Goal: Contribute content: Add original content to the website for others to see

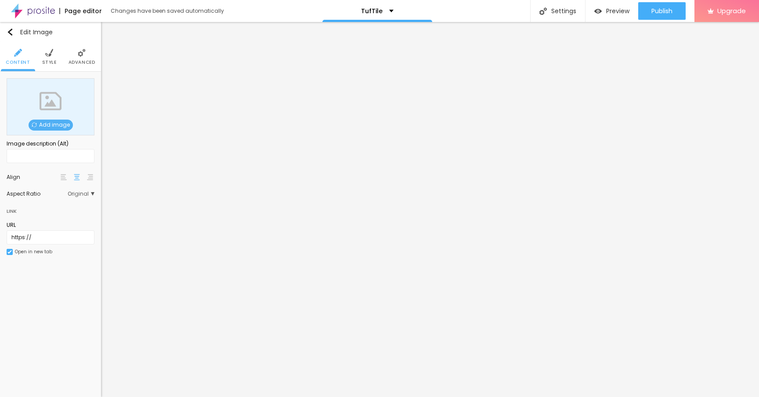
click at [51, 125] on span "Add image" at bounding box center [51, 125] width 44 height 11
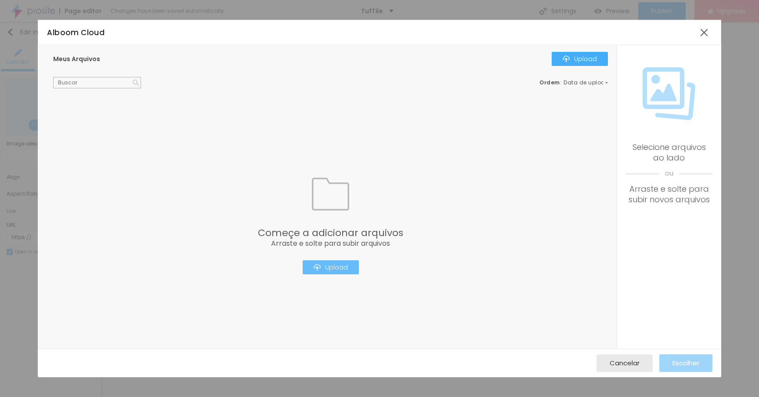
click at [331, 264] on div "Upload" at bounding box center [331, 267] width 34 height 7
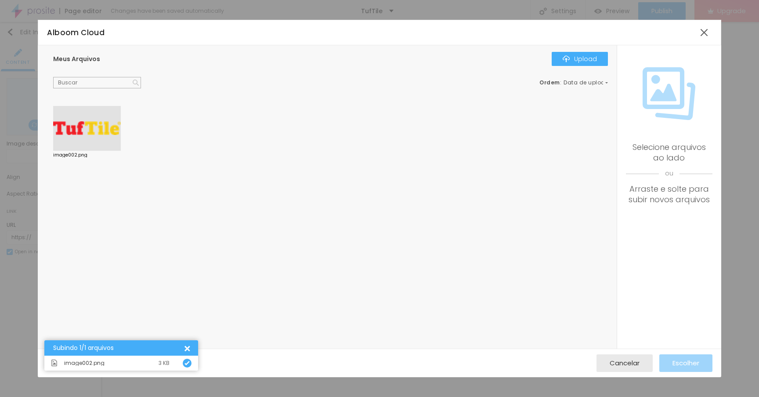
click at [94, 138] on div at bounding box center [87, 128] width 68 height 45
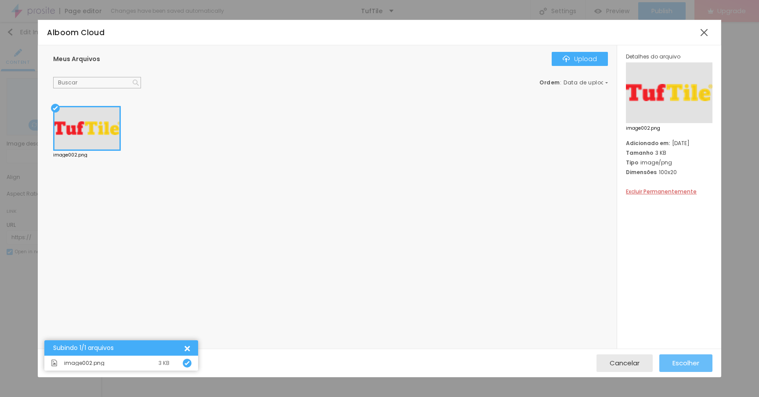
click at [681, 359] on span "Escolher" at bounding box center [686, 362] width 27 height 7
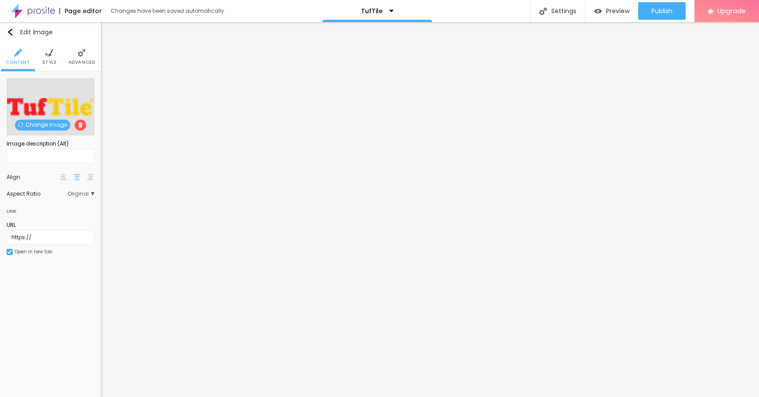
click at [49, 60] on span "Style" at bounding box center [49, 62] width 14 height 4
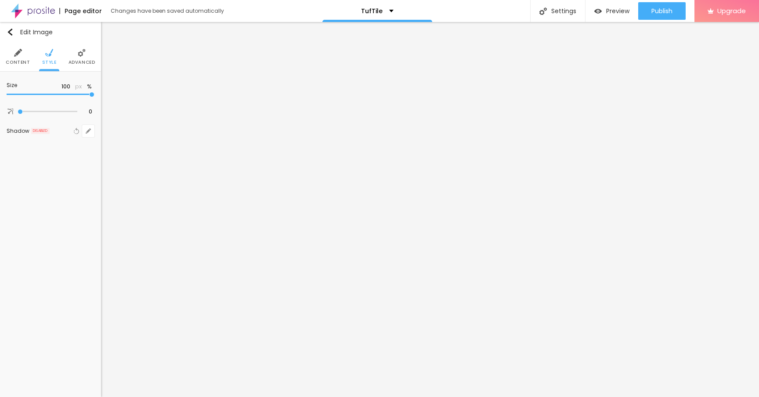
type input "95"
type input "90"
type input "85"
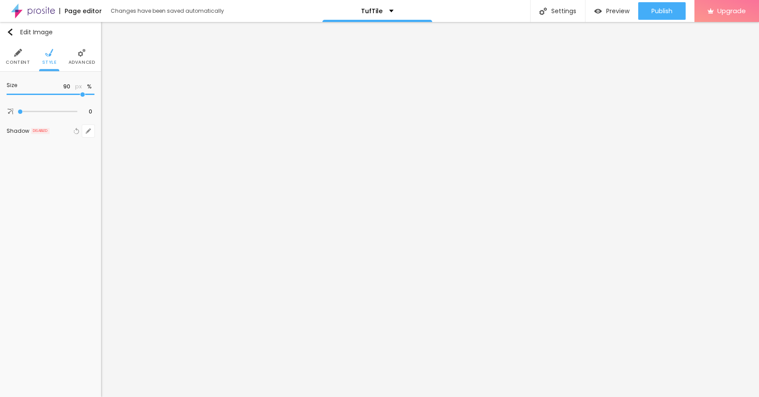
type input "85"
type input "80"
type input "75"
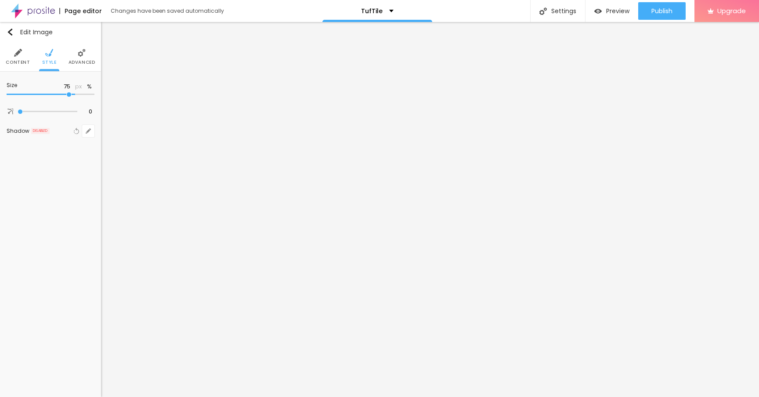
type input "70"
type input "65"
type input "60"
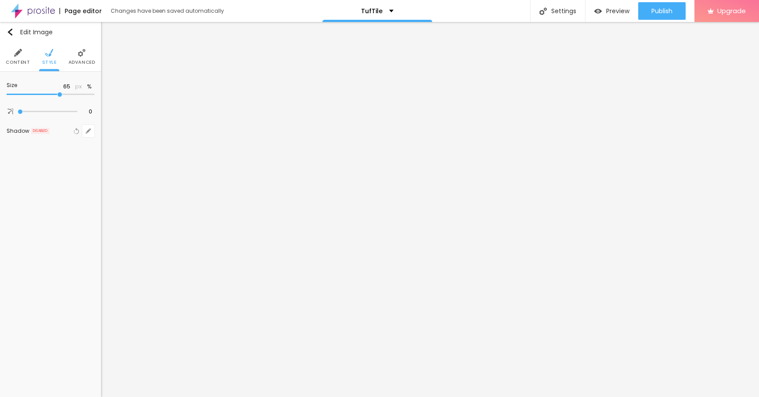
type input "60"
type input "55"
type input "50"
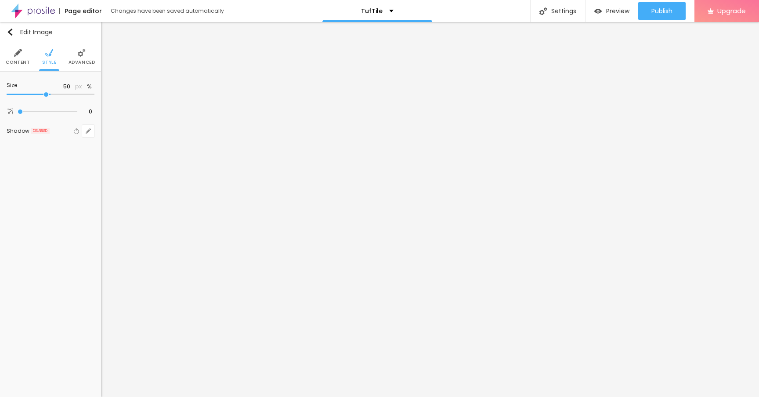
type input "45"
type input "40"
type input "35"
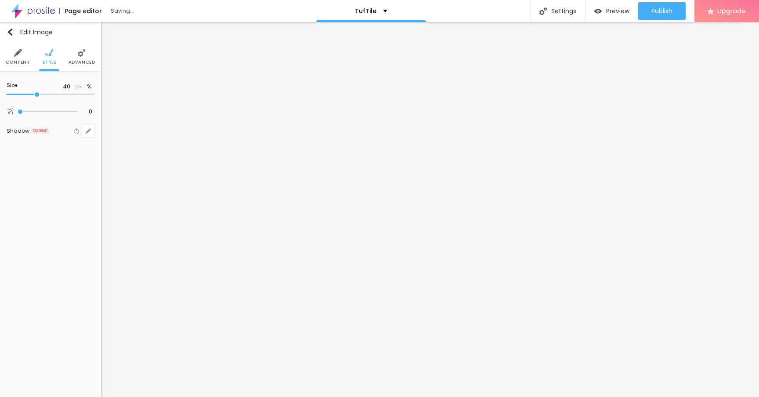
type input "35"
type input "30"
drag, startPoint x: 91, startPoint y: 93, endPoint x: 29, endPoint y: 93, distance: 61.9
type input "30"
click at [29, 93] on input "range" at bounding box center [51, 94] width 88 height 4
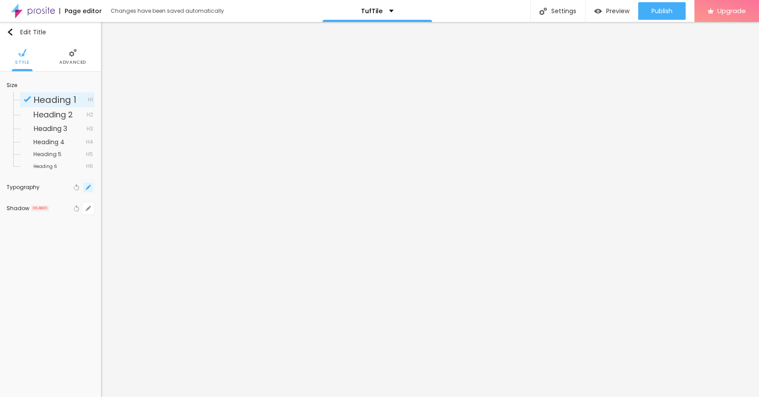
click at [90, 186] on icon "button" at bounding box center [90, 186] width 2 height 2
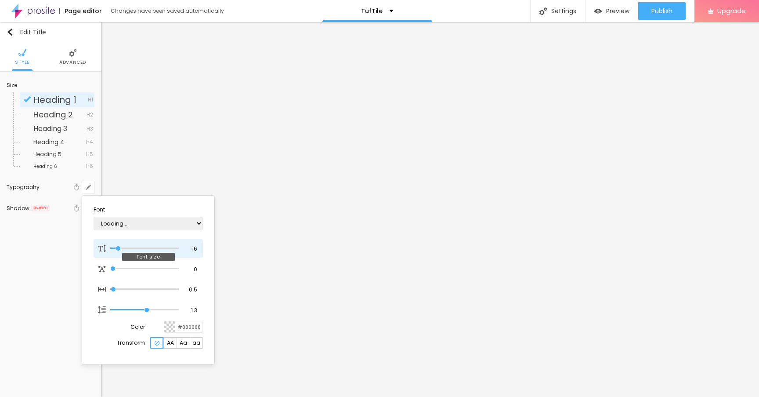
type input "15"
type input "1"
type input "16"
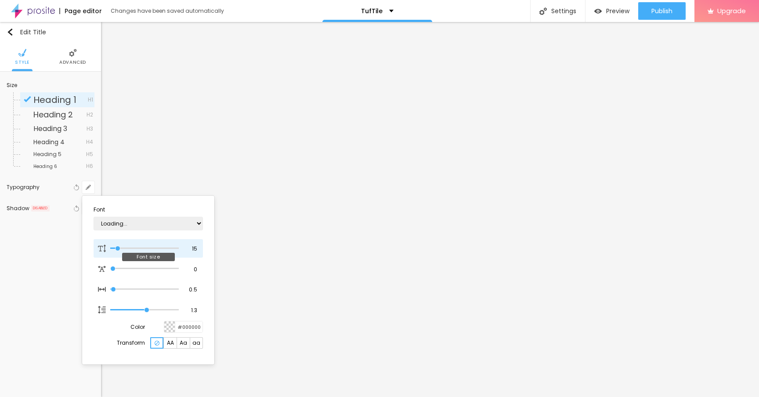
type input "1"
type input "17"
type input "1"
type input "20"
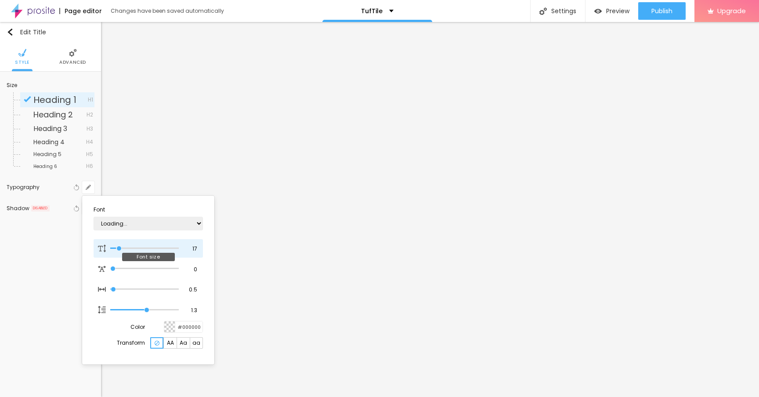
type input "20"
type input "1"
type input "22"
type input "1"
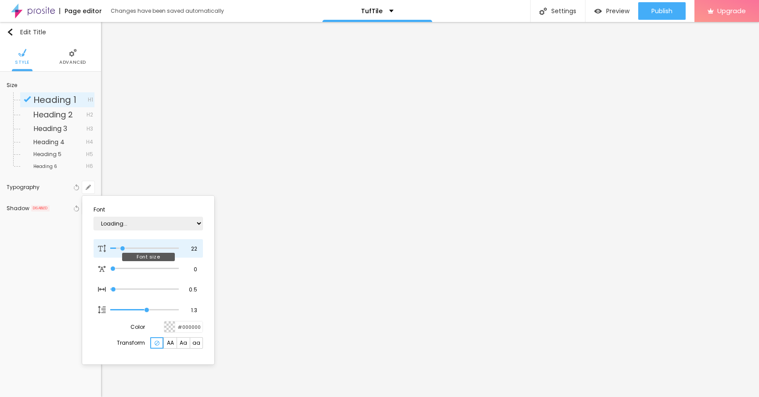
type input "23"
type input "1"
type input "25"
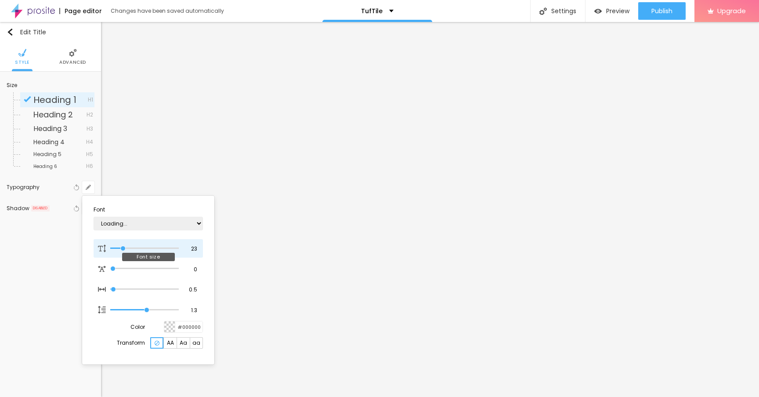
type input "1"
type input "27"
type input "1"
type input "28"
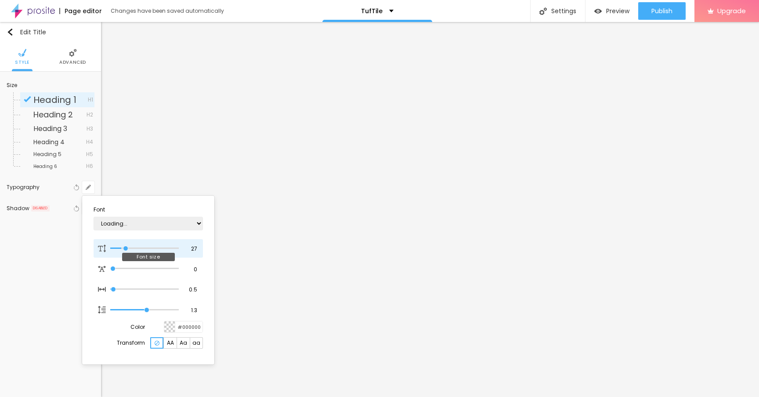
type input "28"
type input "1"
type input "29"
type input "1"
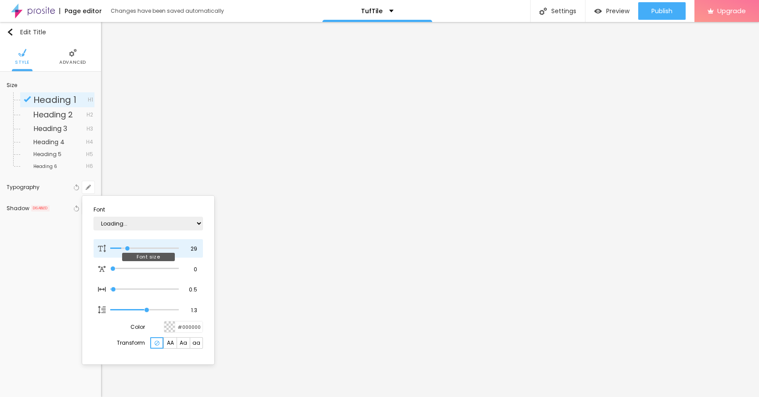
type input "30"
type input "1"
type input "32"
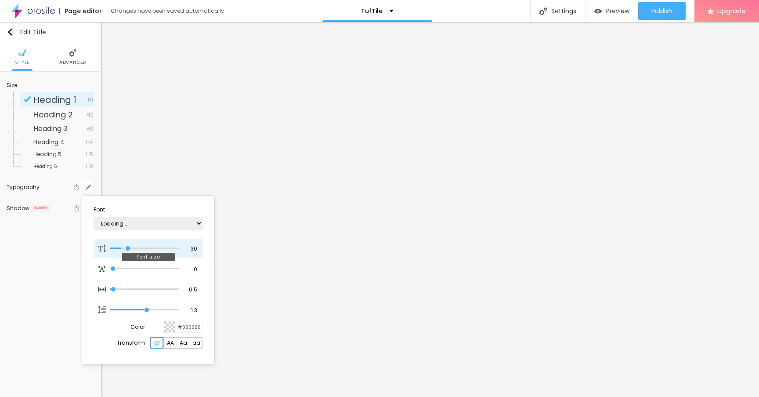
type input "1"
type input "33"
type input "1"
type input "34"
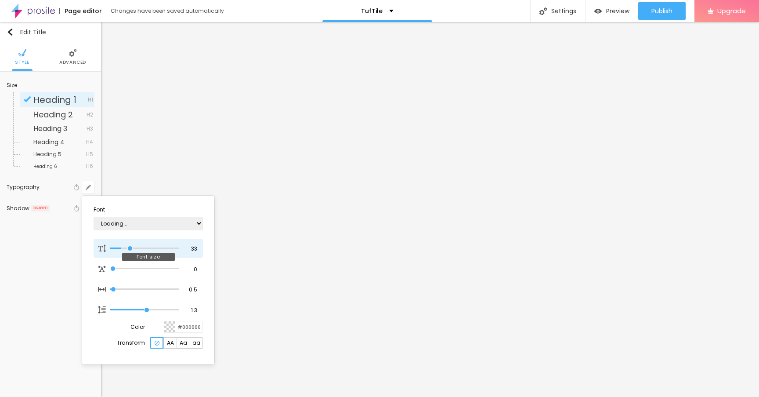
type input "34"
type input "1"
type input "35"
type input "1"
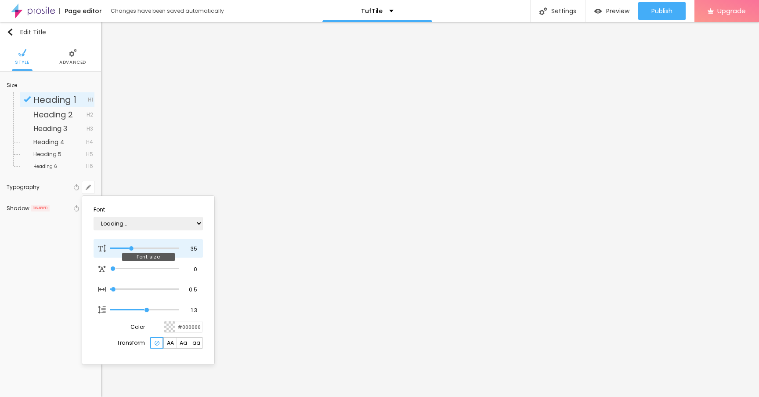
type input "36"
type input "1"
type input "35"
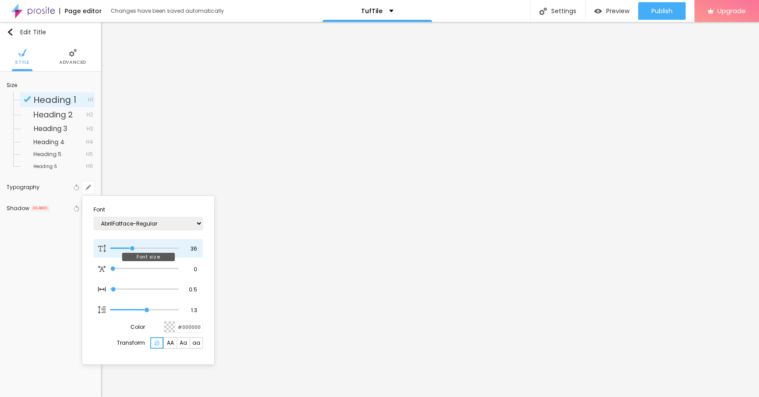
type input "1"
type input "34"
type input "1"
type input "33"
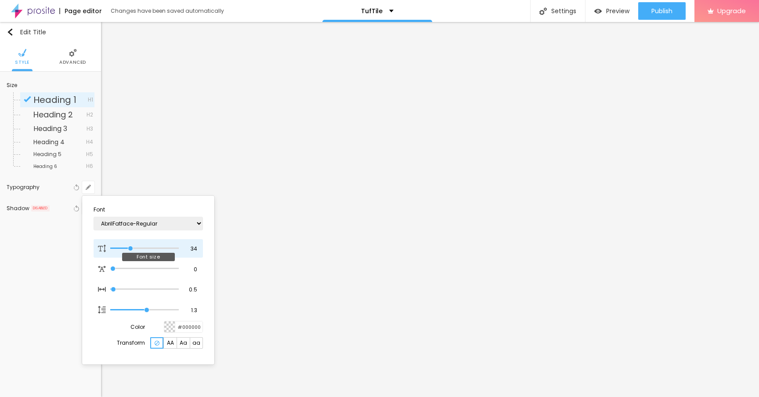
type input "33"
type input "1"
type input "32"
type input "1"
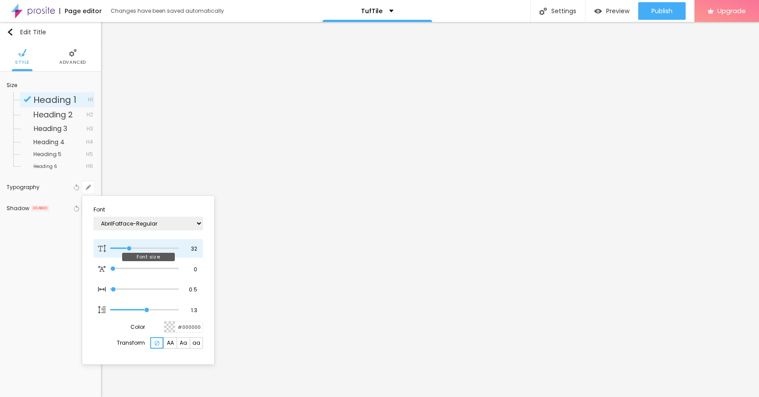
drag, startPoint x: 118, startPoint y: 247, endPoint x: 129, endPoint y: 248, distance: 11.5
type input "32"
click at [129, 248] on input "range" at bounding box center [144, 248] width 69 height 4
click at [377, 239] on div at bounding box center [379, 198] width 759 height 397
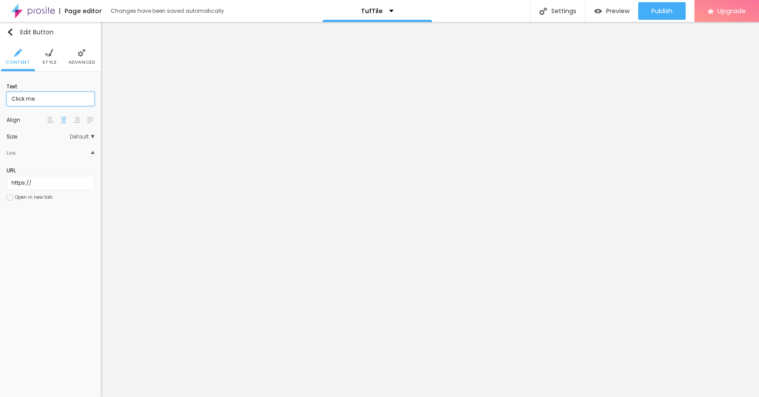
click at [52, 101] on input "Click me" at bounding box center [51, 99] width 88 height 14
paste input "→ VIEW DOCUMENT HERE"
type input "→ VIEW DOCUMENT HERE"
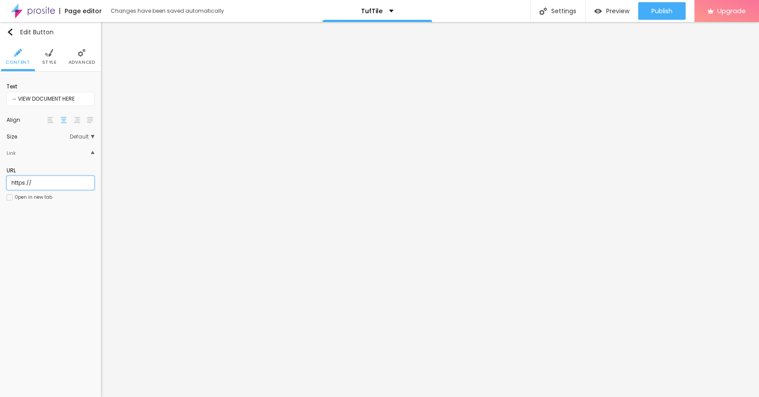
click at [42, 182] on input "https://" at bounding box center [51, 183] width 88 height 14
paste input "[DOMAIN_NAME]"
type input "[URL][DOMAIN_NAME]"
click at [41, 307] on div "Edit Button Content Style Advanced Text → VIEW DOCUMENT HERE Align Size Default…" at bounding box center [50, 209] width 101 height 375
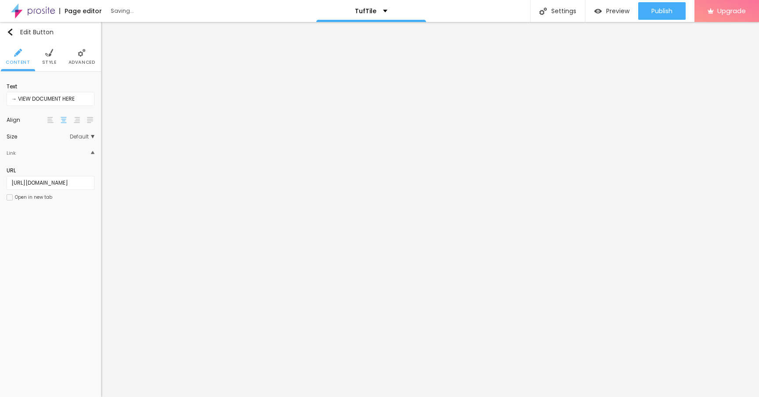
scroll to position [0, 0]
click at [9, 197] on div at bounding box center [10, 197] width 6 height 6
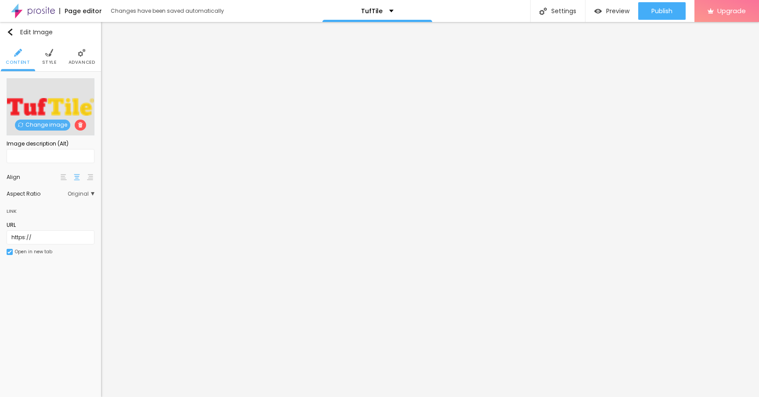
click at [80, 52] on img at bounding box center [82, 53] width 8 height 8
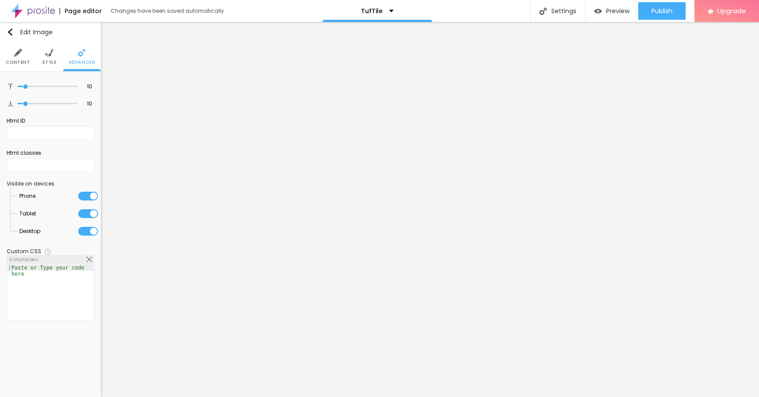
type input "7"
type input "6"
type input "3"
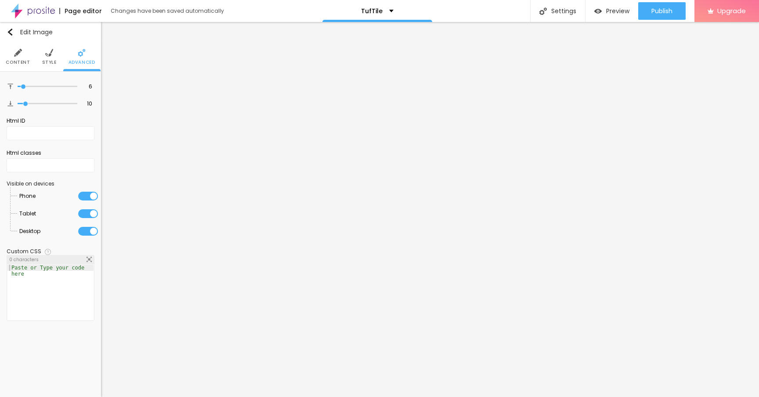
type input "3"
type input "0"
drag, startPoint x: 25, startPoint y: 86, endPoint x: 0, endPoint y: 86, distance: 24.6
type input "0"
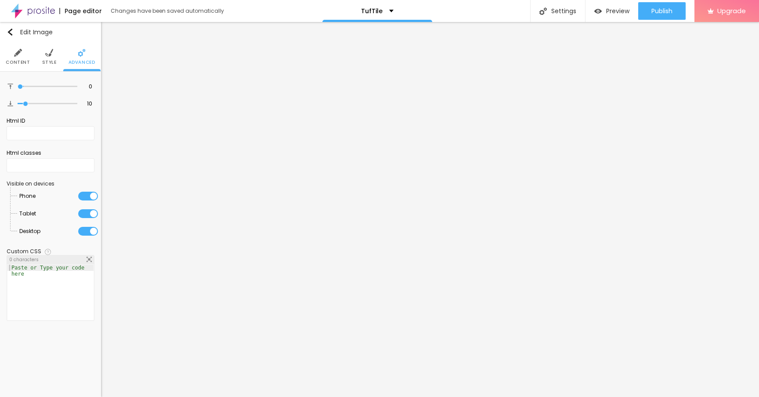
click at [18, 86] on input "range" at bounding box center [48, 86] width 60 height 4
type input "0"
drag, startPoint x: 25, startPoint y: 102, endPoint x: 0, endPoint y: 102, distance: 24.6
type input "0"
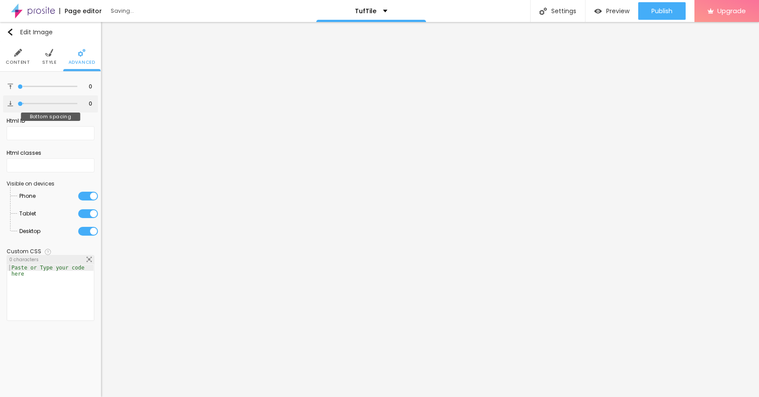
click at [18, 102] on input "range" at bounding box center [48, 103] width 60 height 4
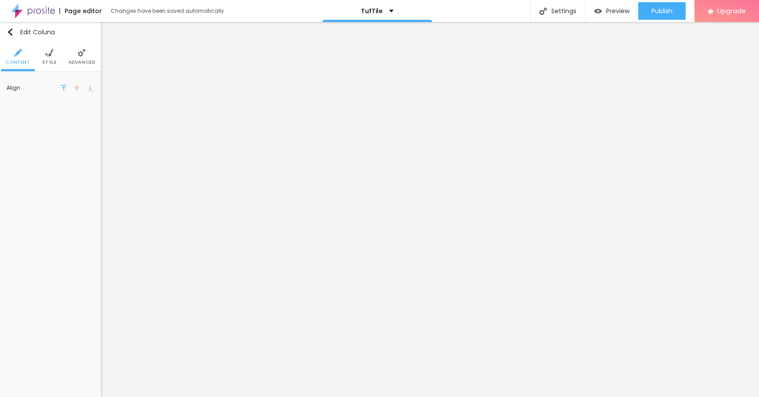
click at [79, 57] on li "Advanced" at bounding box center [82, 56] width 27 height 29
click at [76, 56] on li "Advanced" at bounding box center [82, 56] width 27 height 29
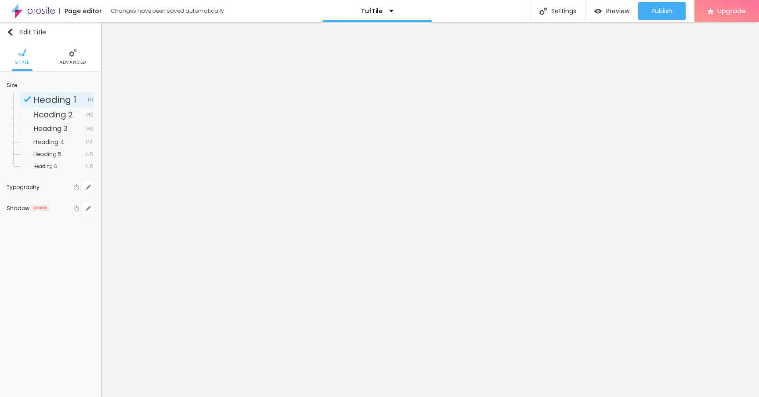
click at [80, 61] on span "Advanced" at bounding box center [72, 62] width 27 height 4
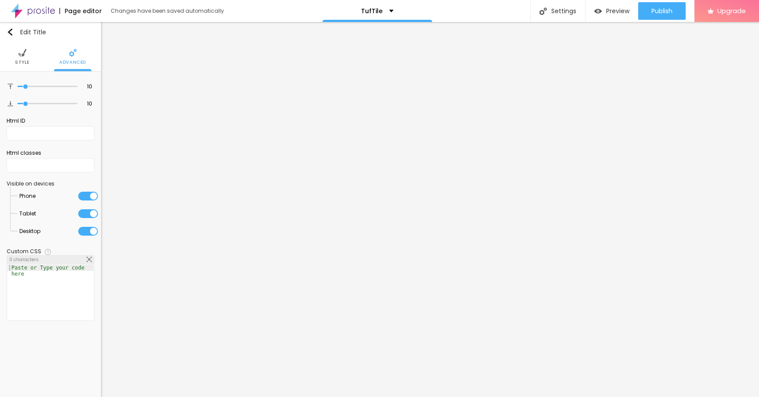
type input "5"
type input "4"
type input "0"
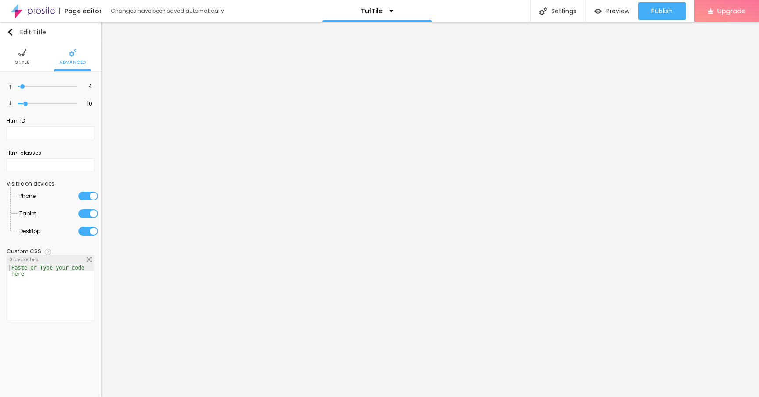
type input "0"
drag, startPoint x: 24, startPoint y: 87, endPoint x: 0, endPoint y: 87, distance: 23.7
type input "0"
click at [18, 87] on input "range" at bounding box center [48, 86] width 60 height 4
type input "9"
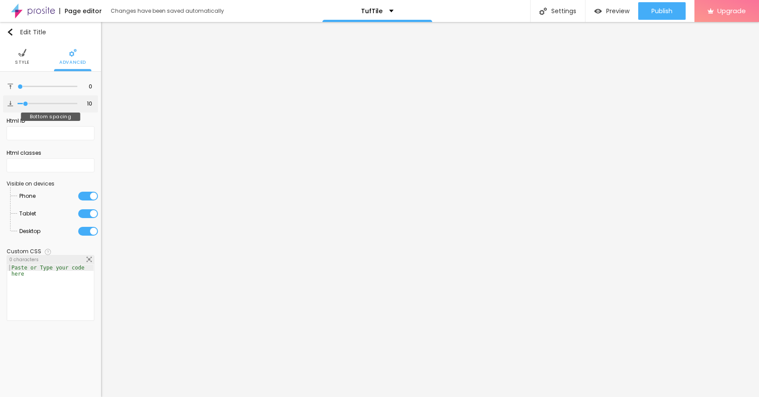
type input "9"
type input "6"
type input "2"
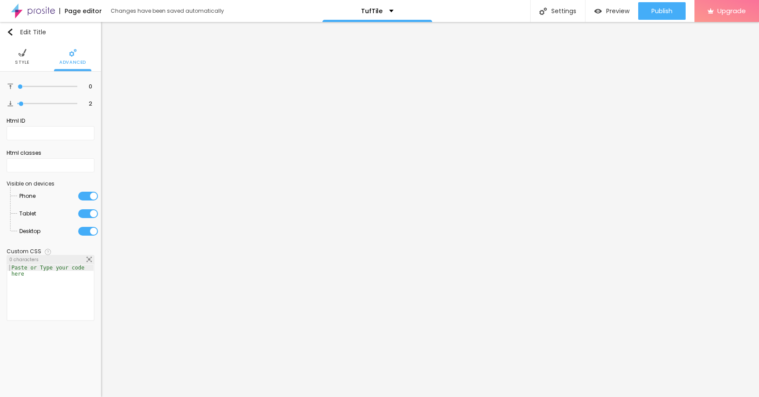
type input "0"
drag, startPoint x: 26, startPoint y: 103, endPoint x: 0, endPoint y: 103, distance: 25.9
type input "0"
click at [18, 103] on input "range" at bounding box center [48, 103] width 60 height 4
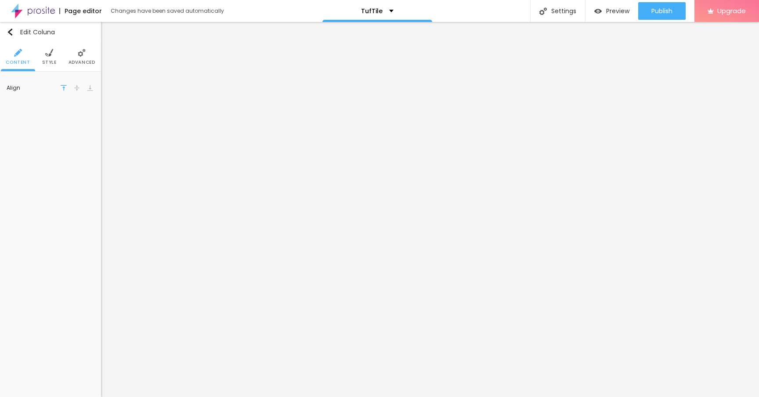
click at [79, 60] on span "Advanced" at bounding box center [82, 62] width 27 height 4
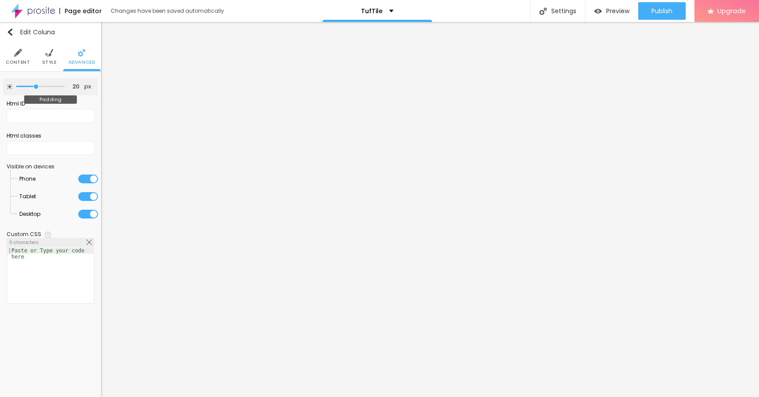
type input "15"
type input "10"
type input "5"
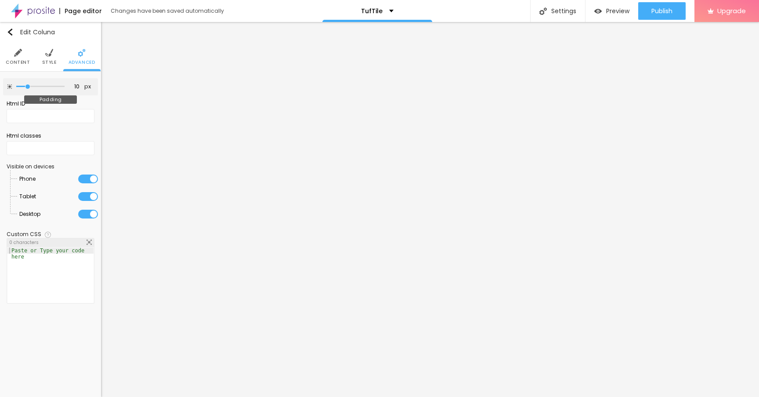
type input "5"
type input "0"
drag, startPoint x: 37, startPoint y: 86, endPoint x: 16, endPoint y: 82, distance: 21.5
type input "0"
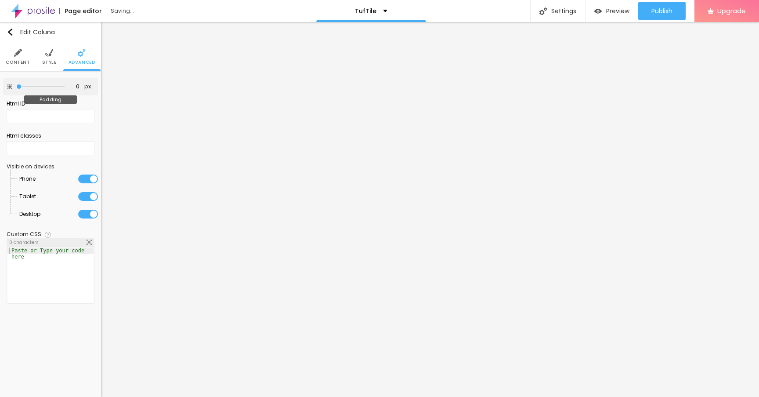
click at [16, 84] on input "range" at bounding box center [40, 86] width 48 height 4
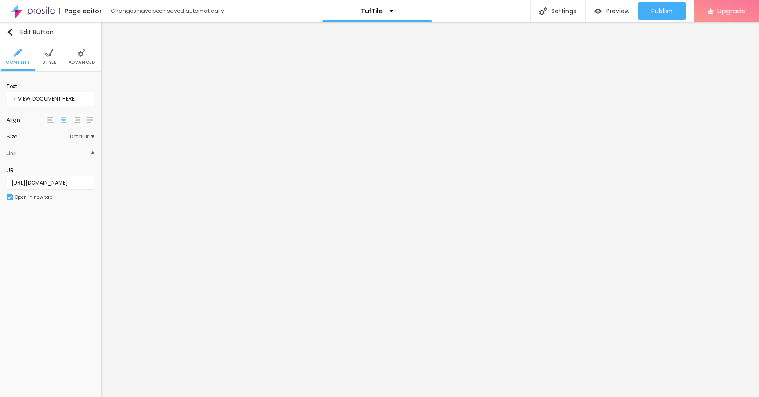
click at [76, 61] on span "Advanced" at bounding box center [82, 62] width 27 height 4
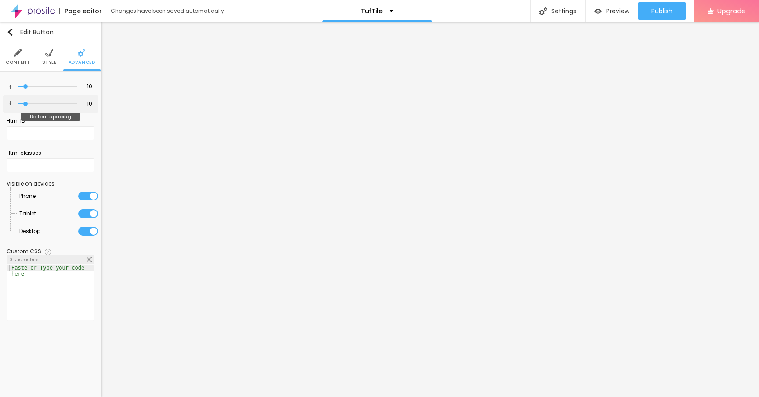
type input "5"
type input "4"
type input "2"
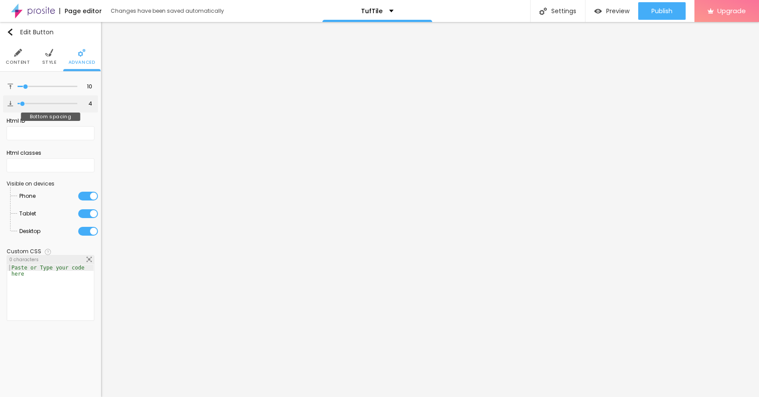
type input "2"
type input "0"
drag, startPoint x: 23, startPoint y: 104, endPoint x: 6, endPoint y: 104, distance: 17.6
type input "0"
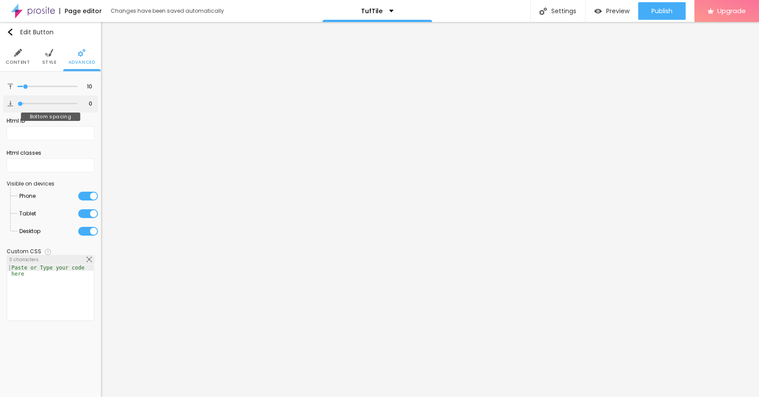
click at [18, 104] on input "range" at bounding box center [48, 103] width 60 height 4
type input "7"
type input "5"
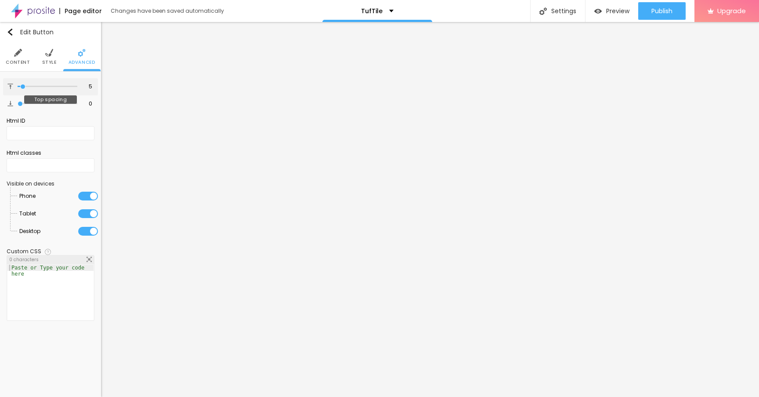
type input "0"
drag, startPoint x: 25, startPoint y: 86, endPoint x: 0, endPoint y: 86, distance: 24.6
type input "0"
click at [18, 86] on input "range" at bounding box center [48, 86] width 60 height 4
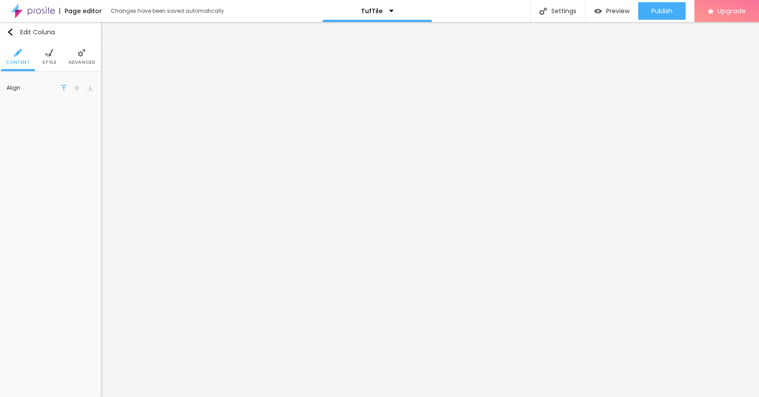
click at [74, 54] on li "Advanced" at bounding box center [82, 56] width 27 height 29
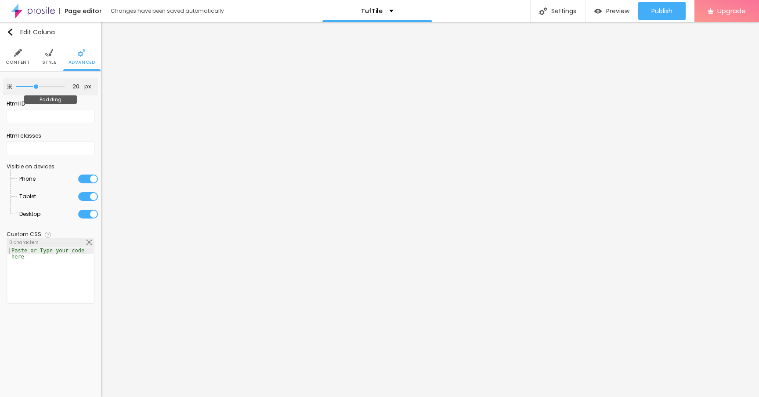
type input "15"
type input "10"
type input "5"
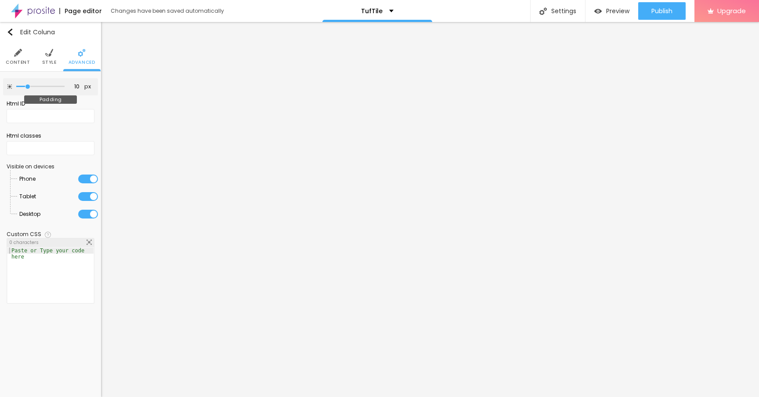
type input "5"
drag, startPoint x: 35, startPoint y: 85, endPoint x: 24, endPoint y: 83, distance: 11.6
type input "5"
click at [24, 84] on input "range" at bounding box center [40, 86] width 48 height 4
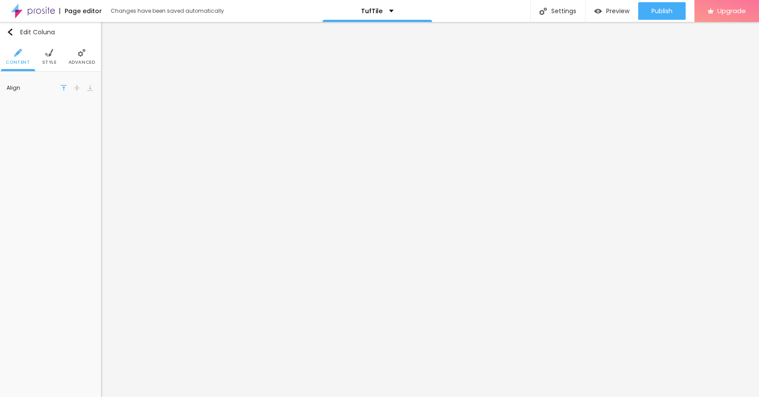
click at [77, 58] on li "Advanced" at bounding box center [82, 56] width 27 height 29
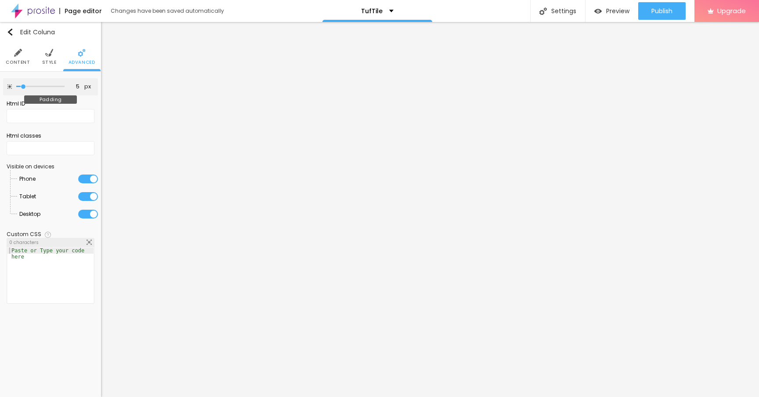
type input "0"
drag, startPoint x: 25, startPoint y: 85, endPoint x: 0, endPoint y: 85, distance: 24.6
type input "0"
click at [16, 85] on input "range" at bounding box center [40, 86] width 48 height 4
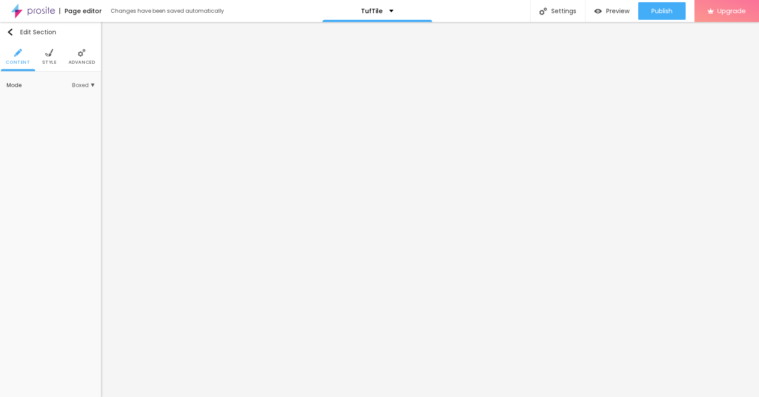
click at [83, 58] on li "Advanced" at bounding box center [82, 56] width 27 height 29
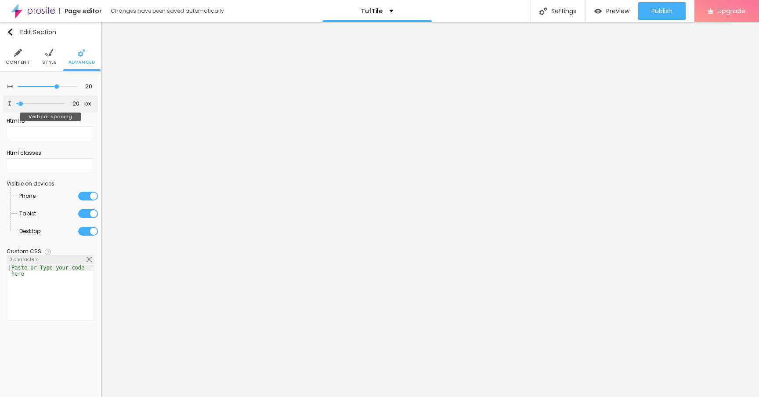
type input "0"
type input "6"
type input "8"
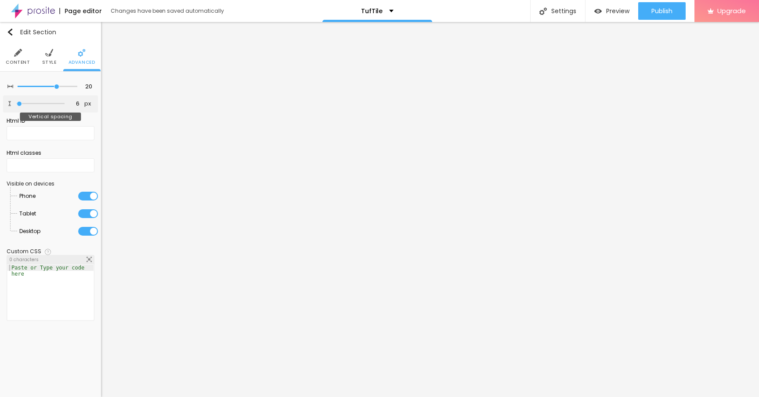
type input "8"
type input "10"
type input "14"
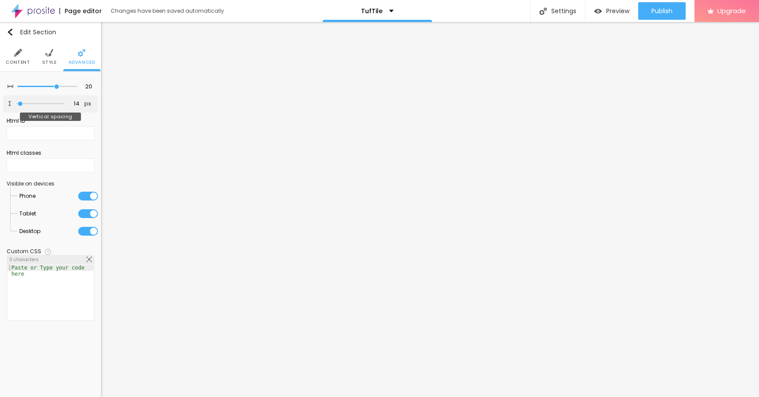
type input "18"
type input "19"
type input "18"
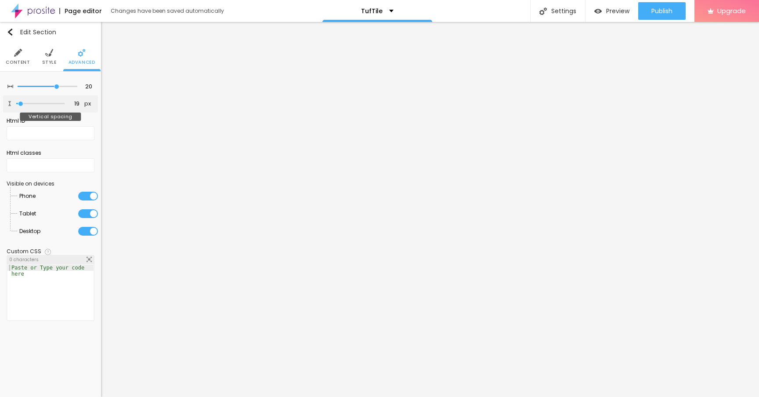
type input "18"
type input "16"
type input "15"
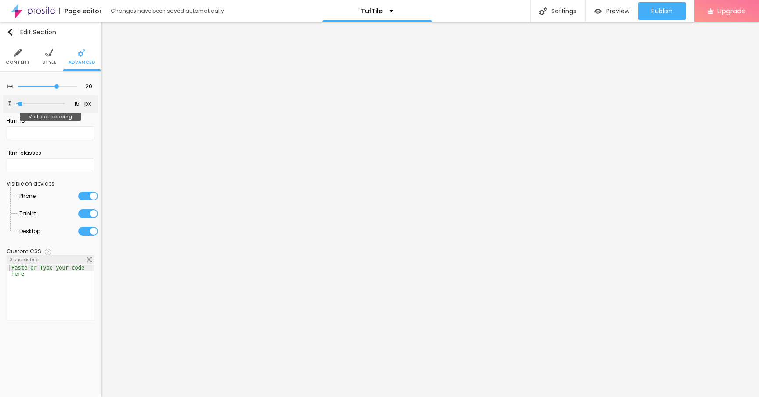
type input "13"
type input "11"
type input "10"
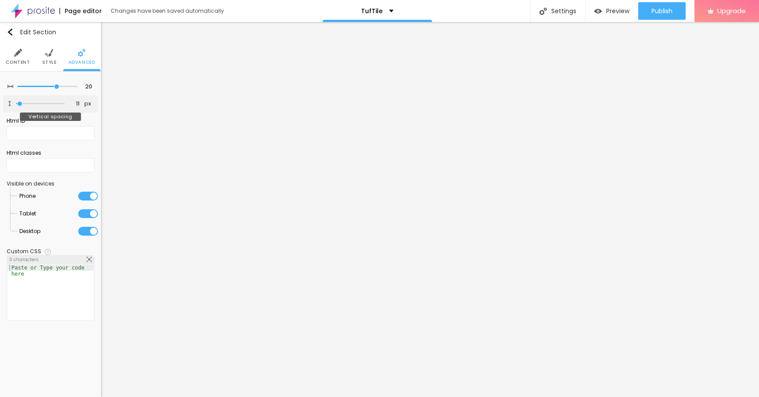
type input "10"
click at [20, 103] on input "range" at bounding box center [40, 103] width 48 height 4
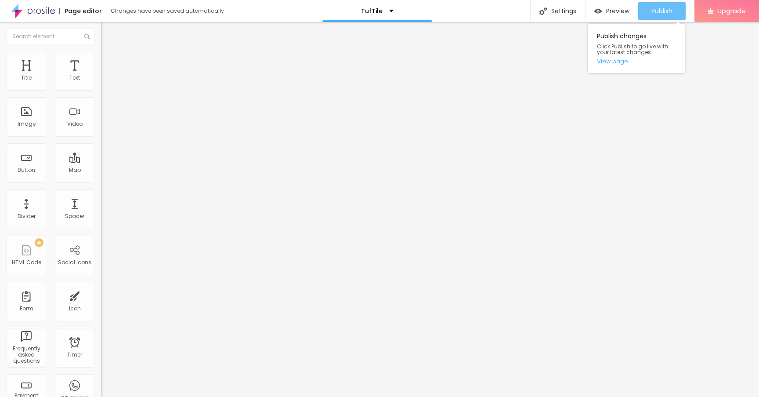
click at [662, 11] on span "Publish" at bounding box center [662, 10] width 21 height 7
click at [51, 11] on img at bounding box center [33, 11] width 44 height 22
